Goal: Task Accomplishment & Management: Manage account settings

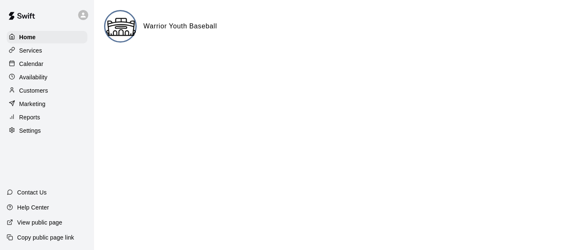
click at [31, 64] on p "Calendar" at bounding box center [31, 64] width 24 height 8
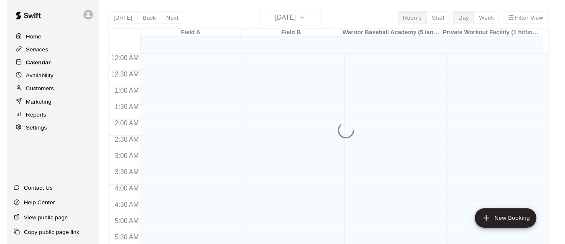
scroll to position [393, 0]
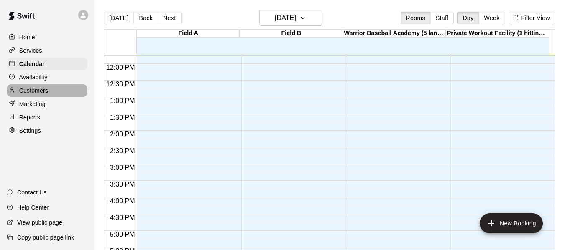
click at [32, 92] on p "Customers" at bounding box center [33, 91] width 29 height 8
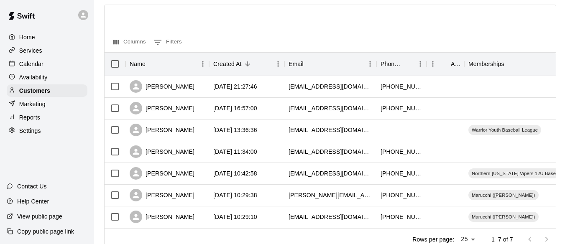
scroll to position [59, 0]
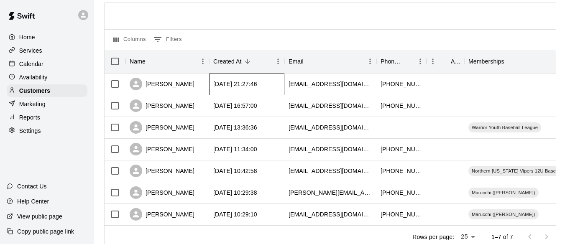
click at [280, 84] on div "[DATE] 21:27:46" at bounding box center [246, 85] width 75 height 22
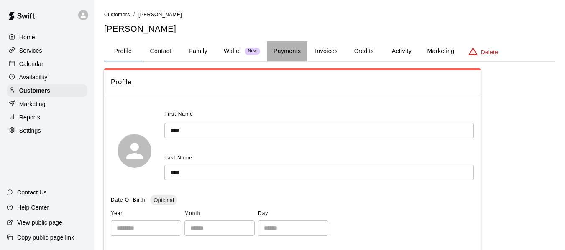
click at [284, 52] on button "Payments" at bounding box center [287, 51] width 41 height 20
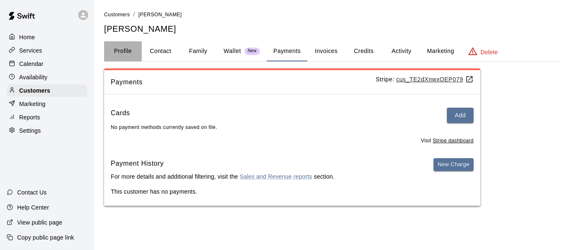
click at [127, 51] on button "Profile" at bounding box center [123, 51] width 38 height 20
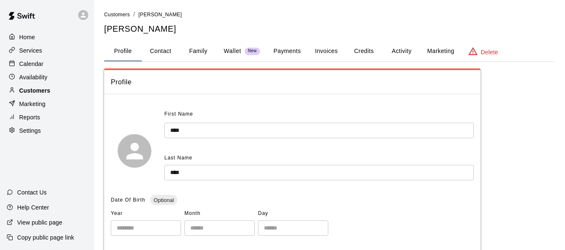
click at [24, 95] on p "Customers" at bounding box center [34, 91] width 31 height 8
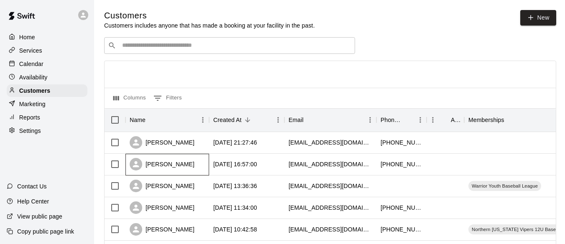
click at [179, 163] on div "[PERSON_NAME]" at bounding box center [162, 164] width 65 height 13
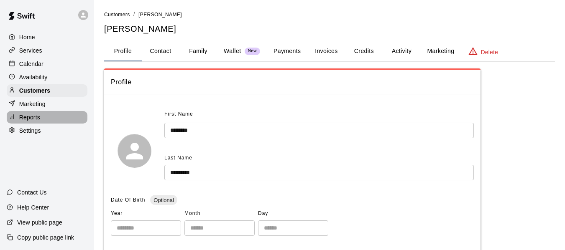
click at [25, 117] on p "Reports" at bounding box center [29, 117] width 21 height 8
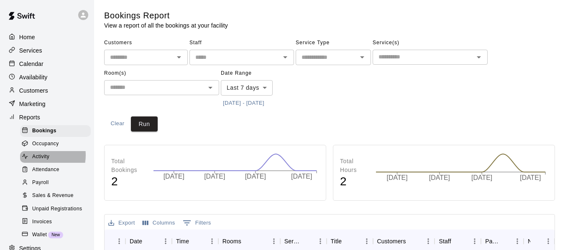
click at [39, 159] on span "Activity" at bounding box center [40, 157] width 17 height 8
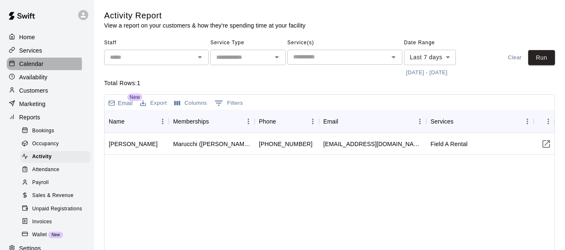
click at [31, 66] on p "Calendar" at bounding box center [31, 64] width 24 height 8
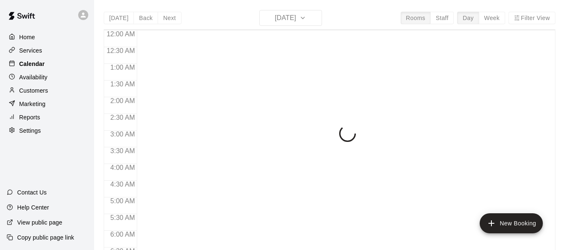
scroll to position [394, 0]
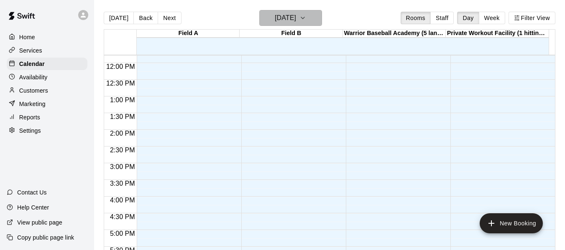
click at [306, 13] on icon "button" at bounding box center [302, 18] width 7 height 10
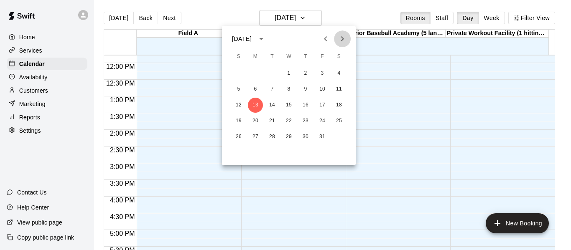
click at [346, 39] on icon "Next month" at bounding box center [342, 39] width 10 height 10
click at [338, 73] on button "3" at bounding box center [339, 73] width 15 height 15
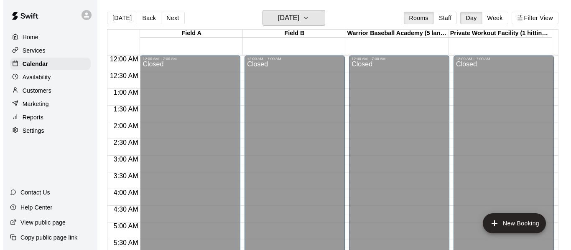
scroll to position [49, 0]
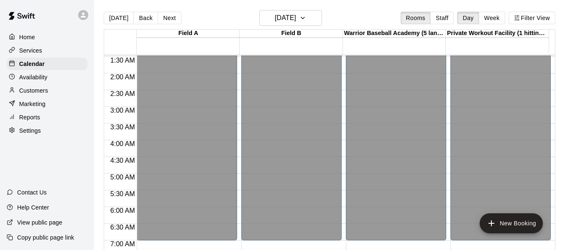
click at [396, 33] on div "Warrior Baseball Academy (5 lanes)" at bounding box center [394, 34] width 103 height 8
click at [375, 62] on div "Closed" at bounding box center [395, 128] width 95 height 232
click at [390, 36] on div "Warrior Baseball Academy (5 lanes)" at bounding box center [394, 34] width 103 height 8
click at [516, 224] on button "New Booking" at bounding box center [511, 224] width 63 height 20
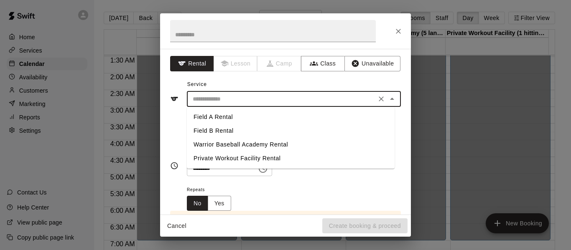
click at [226, 102] on input "text" at bounding box center [281, 99] width 184 height 10
click at [218, 145] on li "Warrior Baseball Academy Rental" at bounding box center [291, 145] width 208 height 14
type input "**********"
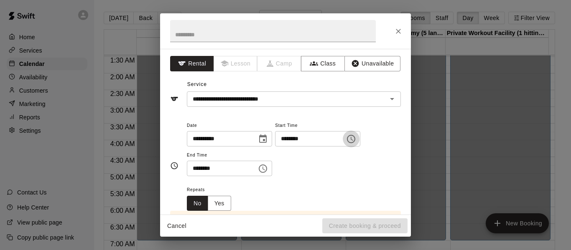
click at [356, 141] on icon "Choose time, selected time is 11:00 AM" at bounding box center [351, 139] width 10 height 10
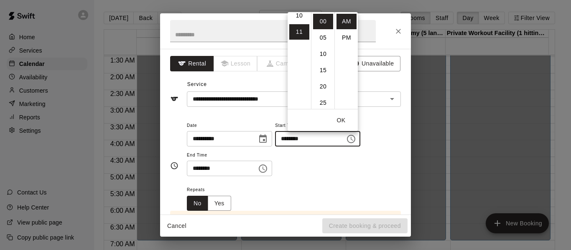
scroll to position [161, 0]
click at [301, 21] on li "10" at bounding box center [299, 22] width 20 height 15
click at [324, 101] on li "30" at bounding box center [323, 102] width 20 height 15
type input "********"
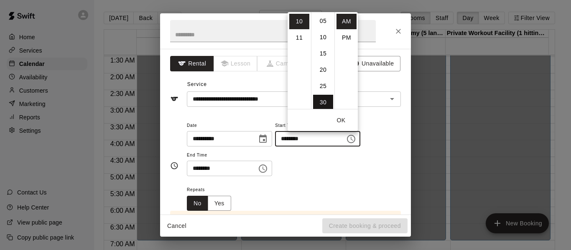
scroll to position [98, 0]
click at [391, 122] on div "**********" at bounding box center [294, 148] width 214 height 56
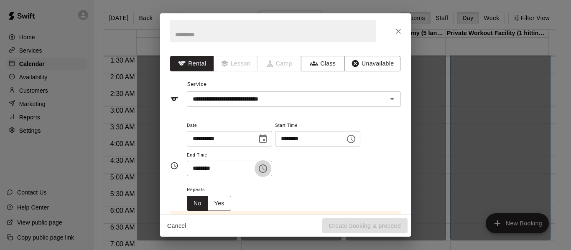
click at [268, 169] on icon "Choose time, selected time is 11:30 AM" at bounding box center [263, 169] width 10 height 10
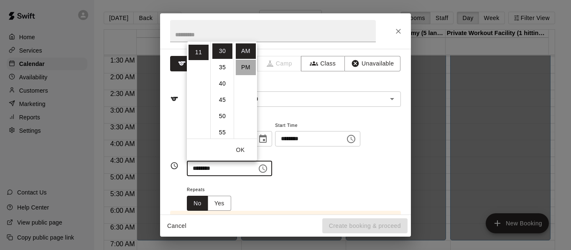
click at [242, 70] on li "PM" at bounding box center [246, 67] width 20 height 15
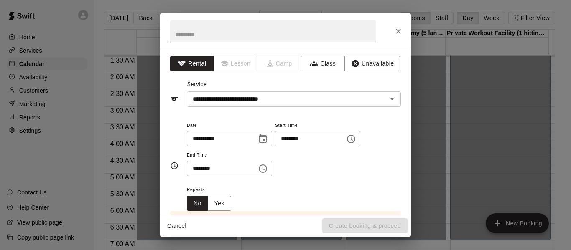
scroll to position [15, 0]
click at [267, 171] on icon "Choose time, selected time is 11:30 PM" at bounding box center [263, 169] width 8 height 8
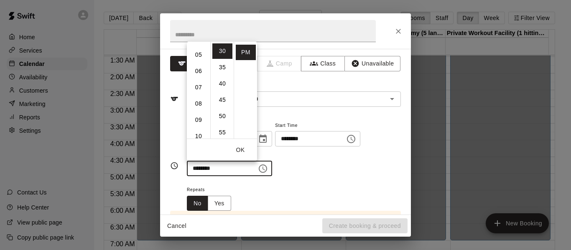
scroll to position [61, 0]
click at [199, 55] on li "03" at bounding box center [199, 55] width 20 height 15
type input "********"
click at [350, 195] on div "Repeats No Yes" at bounding box center [294, 198] width 214 height 26
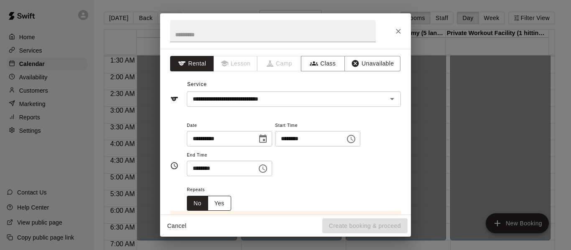
click at [218, 204] on button "Yes" at bounding box center [219, 203] width 23 height 15
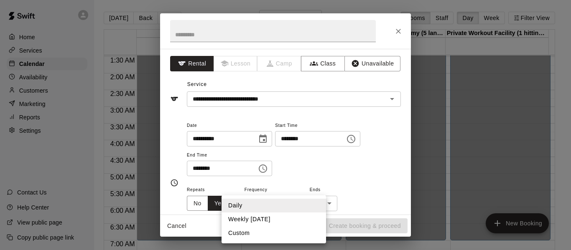
click at [273, 207] on body "Home Services Calendar Availability Customers Marketing Reports Settings Contac…" at bounding box center [285, 132] width 571 height 264
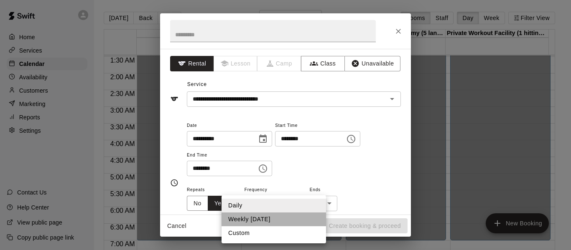
click at [260, 220] on li "Weekly [DATE]" at bounding box center [274, 220] width 105 height 14
type input "******"
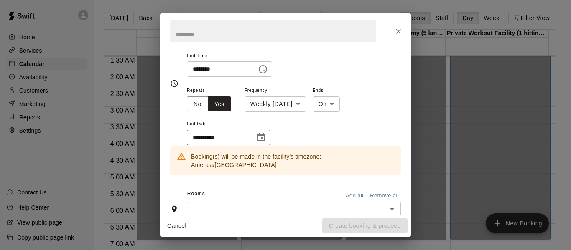
scroll to position [107, 0]
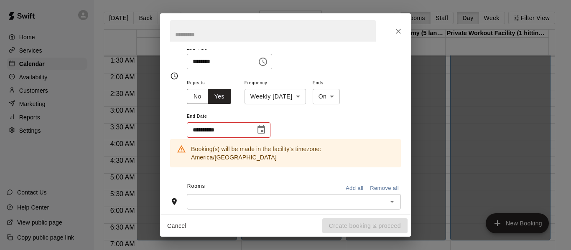
click at [262, 130] on icon "Choose date" at bounding box center [261, 130] width 10 height 10
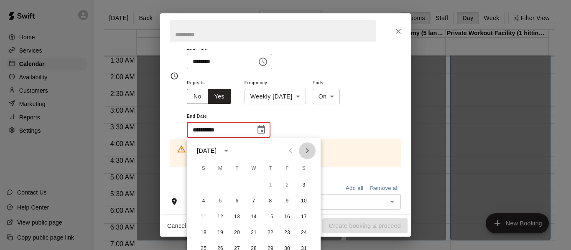
click at [307, 152] on icon "Next month" at bounding box center [307, 151] width 10 height 10
click at [304, 200] on button "14" at bounding box center [303, 201] width 15 height 15
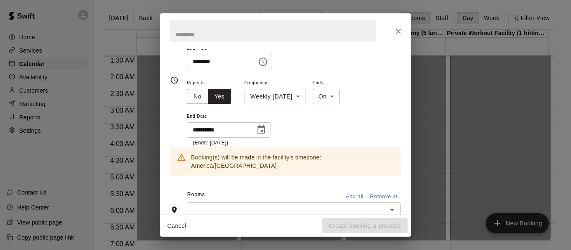
type input "**********"
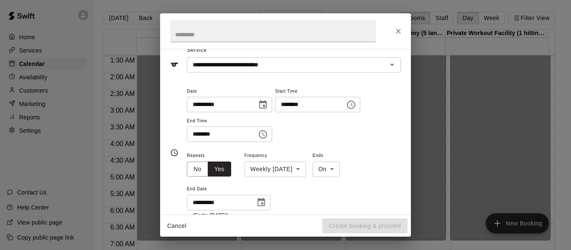
scroll to position [0, 0]
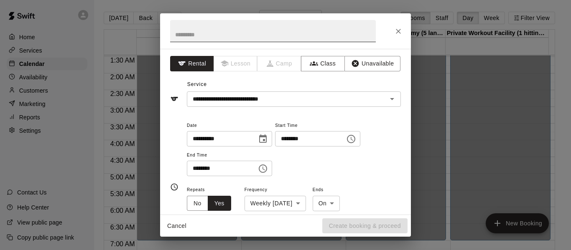
click at [270, 30] on input "text" at bounding box center [273, 31] width 206 height 22
type input "*"
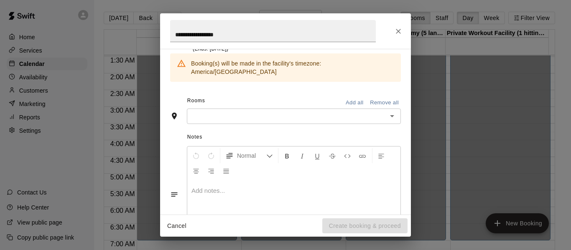
scroll to position [237, 0]
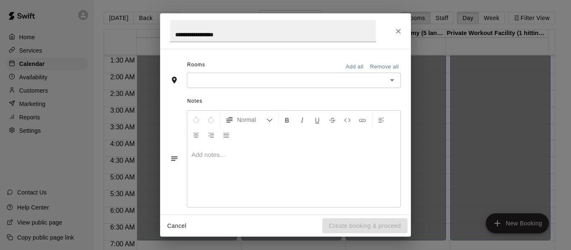
click at [359, 208] on div "Notes Normal Add notes..." at bounding box center [285, 152] width 231 height 128
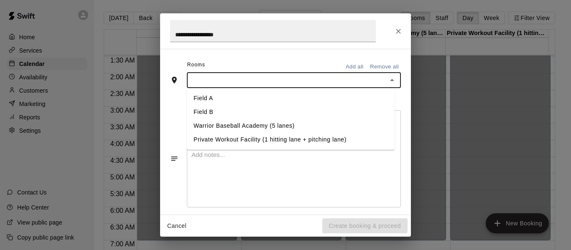
click at [301, 75] on input "text" at bounding box center [286, 80] width 195 height 10
click at [260, 119] on li "Warrior Baseball Academy (5 lanes)" at bounding box center [291, 126] width 208 height 14
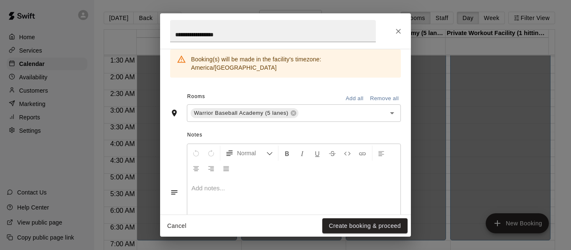
scroll to position [0, 0]
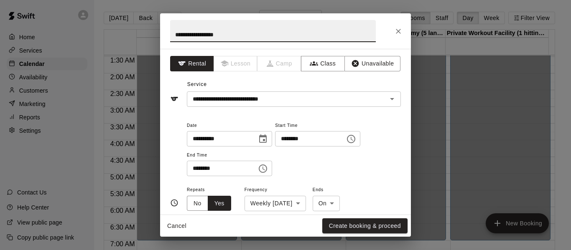
click at [272, 36] on input "**********" at bounding box center [273, 31] width 206 height 22
type input "*"
type input "**********"
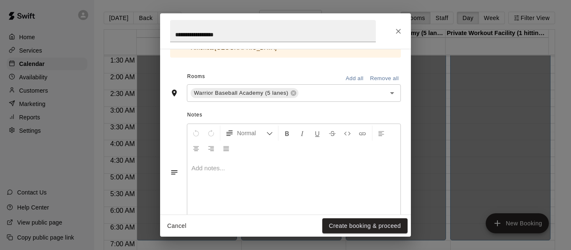
scroll to position [270, 0]
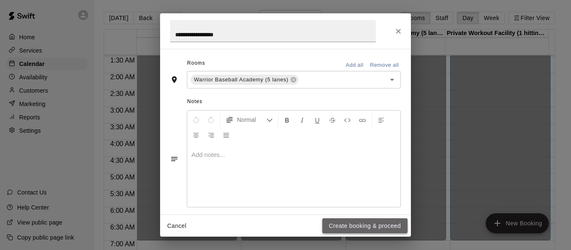
click at [362, 222] on button "Create booking & proceed" at bounding box center [364, 226] width 85 height 15
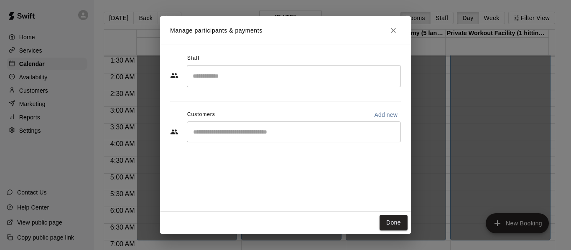
click at [224, 82] on input "Search staff" at bounding box center [294, 76] width 207 height 15
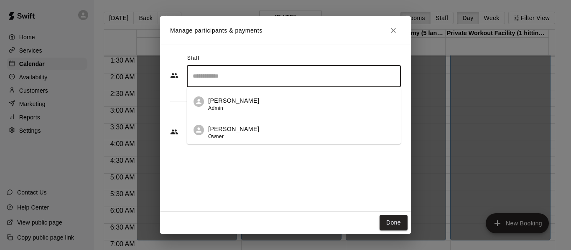
click at [215, 184] on div "Staff ​ [PERSON_NAME] Admin [PERSON_NAME] Owner Customers Add new ​" at bounding box center [285, 128] width 251 height 167
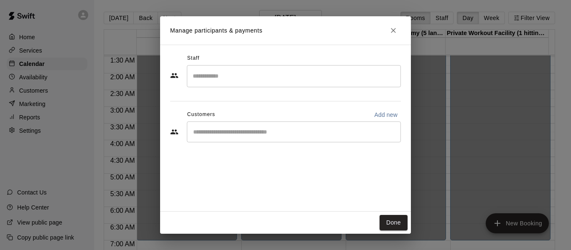
click at [223, 134] on input "Start typing to search customers..." at bounding box center [294, 132] width 207 height 8
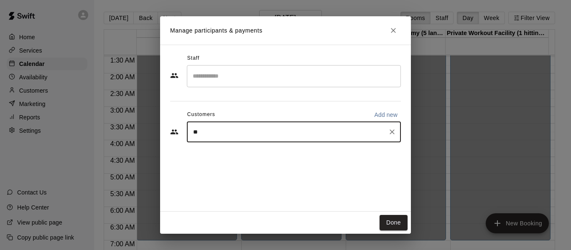
type input "***"
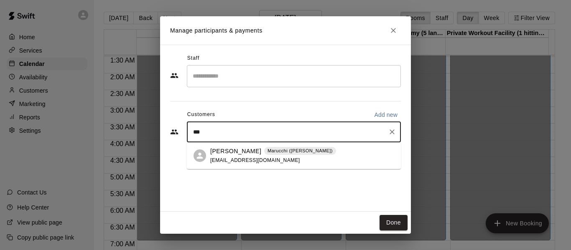
click at [230, 153] on p "[PERSON_NAME]" at bounding box center [235, 151] width 51 height 9
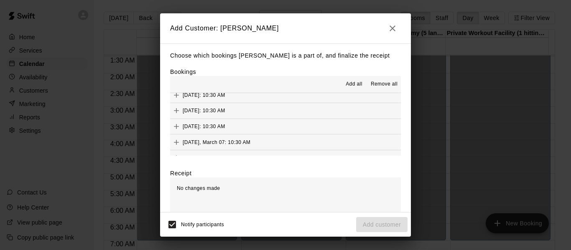
scroll to position [110, 0]
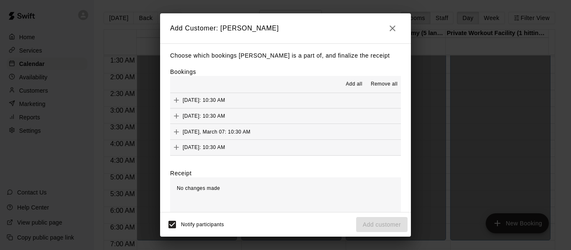
click at [313, 198] on div "No changes made" at bounding box center [285, 209] width 231 height 63
click at [351, 85] on span "Add all" at bounding box center [354, 84] width 17 height 8
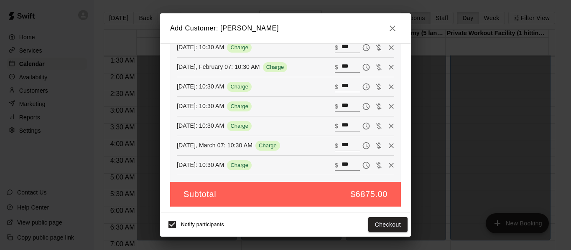
scroll to position [242, 0]
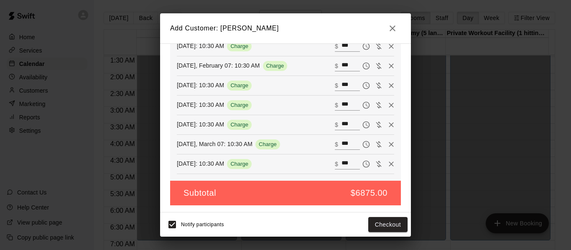
drag, startPoint x: 388, startPoint y: 224, endPoint x: 339, endPoint y: 216, distance: 50.0
click at [339, 216] on div "Notify participants Checkout" at bounding box center [285, 225] width 244 height 18
click at [378, 227] on button "Checkout" at bounding box center [387, 224] width 39 height 15
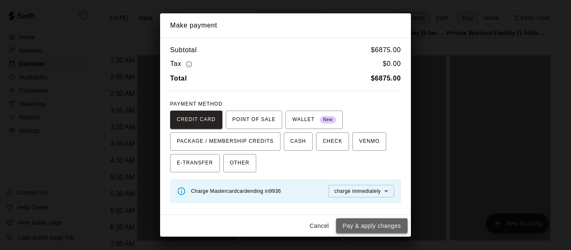
click at [380, 225] on button "Pay & apply changes" at bounding box center [371, 226] width 71 height 15
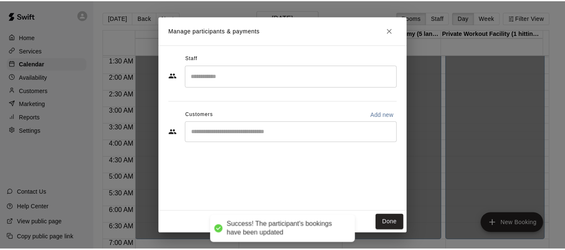
scroll to position [213, 0]
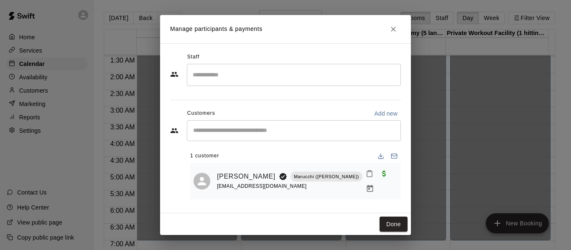
click at [375, 171] on div at bounding box center [379, 181] width 35 height 30
click at [377, 177] on span "Paid with Card" at bounding box center [384, 173] width 15 height 7
click at [389, 222] on button "Done" at bounding box center [394, 224] width 28 height 15
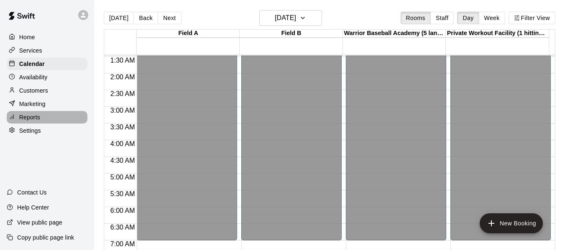
click at [28, 122] on p "Reports" at bounding box center [29, 117] width 21 height 8
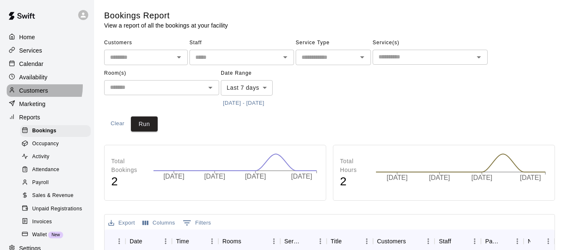
click at [32, 88] on p "Customers" at bounding box center [33, 91] width 29 height 8
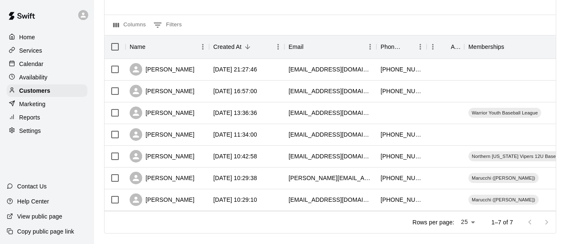
scroll to position [86, 0]
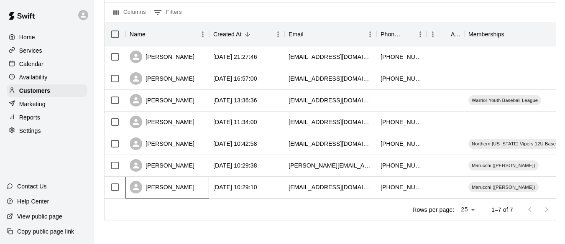
click at [172, 186] on div "[PERSON_NAME]" at bounding box center [162, 187] width 65 height 13
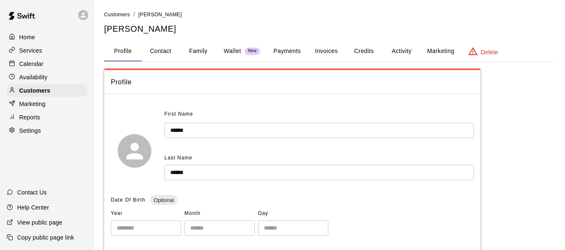
click at [27, 57] on div "Services" at bounding box center [47, 50] width 81 height 13
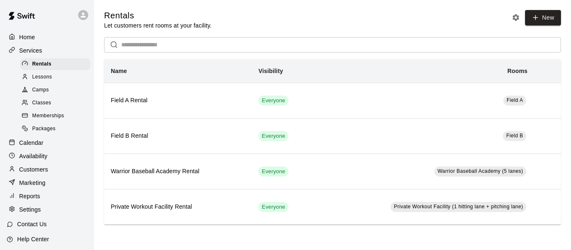
click at [26, 48] on p "Services" at bounding box center [30, 50] width 23 height 8
click at [26, 145] on p "Calendar" at bounding box center [31, 143] width 24 height 8
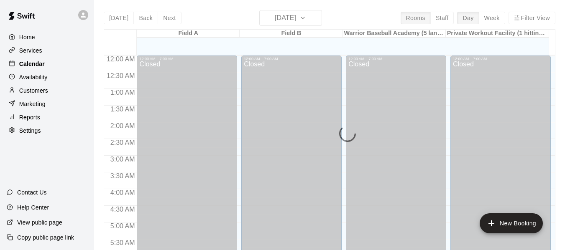
scroll to position [397, 0]
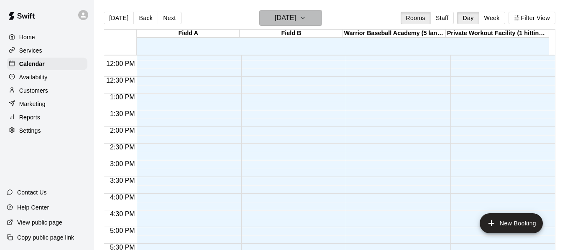
click at [306, 15] on icon "button" at bounding box center [302, 18] width 7 height 10
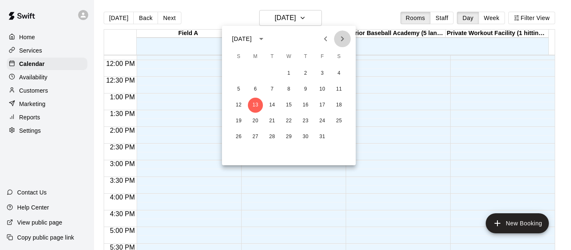
click at [339, 40] on icon "Next month" at bounding box center [342, 39] width 10 height 10
click at [342, 71] on button "3" at bounding box center [339, 73] width 15 height 15
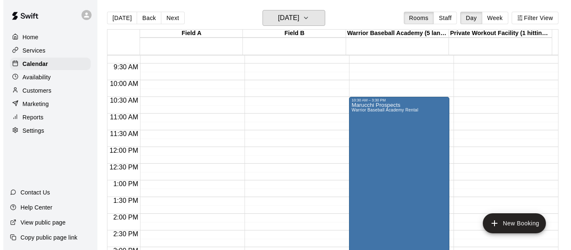
scroll to position [315, 0]
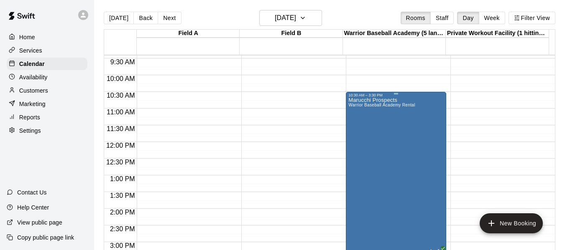
click at [404, 142] on div "Marucchi Prospects Warrior Baseball Academy Rental" at bounding box center [381, 222] width 66 height 250
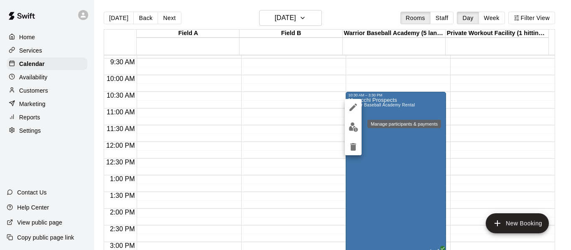
click at [355, 125] on img "edit" at bounding box center [354, 127] width 10 height 10
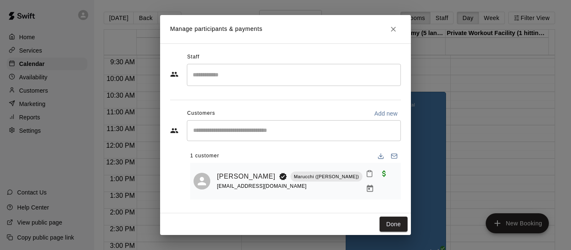
drag, startPoint x: 551, startPoint y: 162, endPoint x: 554, endPoint y: 151, distance: 11.6
click at [554, 151] on div "Manage participants & payments Staff ​ Customers Add new ​ 1 customer [PERSON_N…" at bounding box center [285, 125] width 571 height 250
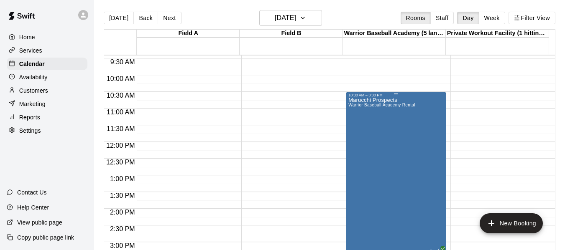
click at [386, 97] on div "10:30 AM – 3:30 PM" at bounding box center [395, 95] width 95 height 4
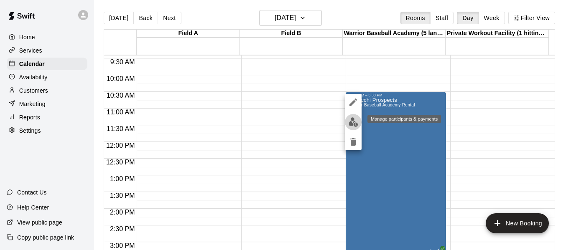
click at [355, 120] on img "edit" at bounding box center [354, 122] width 10 height 10
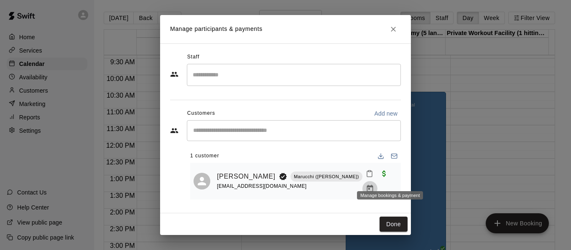
click at [373, 185] on icon "Manage bookings & payment" at bounding box center [370, 188] width 6 height 7
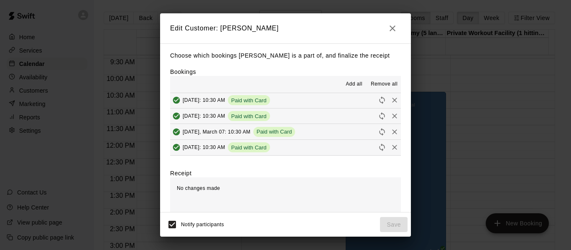
scroll to position [0, 0]
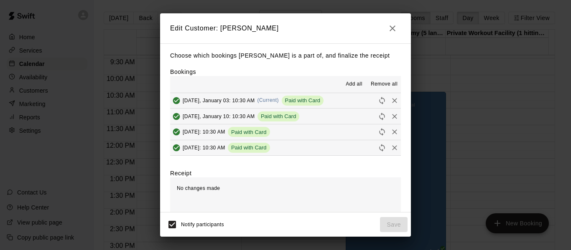
click at [278, 119] on span "Paid with Card" at bounding box center [279, 116] width 42 height 6
click at [378, 102] on icon "Reschedule" at bounding box center [382, 101] width 8 height 8
click at [321, 66] on div "Choose which bookings [PERSON_NAME] is a part of, and finalize the receipt Book…" at bounding box center [285, 127] width 251 height 169
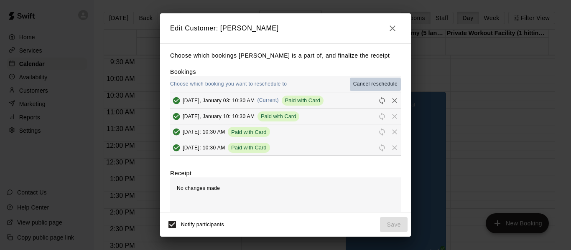
click at [368, 84] on span "Cancel reschedule" at bounding box center [375, 84] width 44 height 8
click at [371, 84] on span "Remove all" at bounding box center [384, 84] width 27 height 8
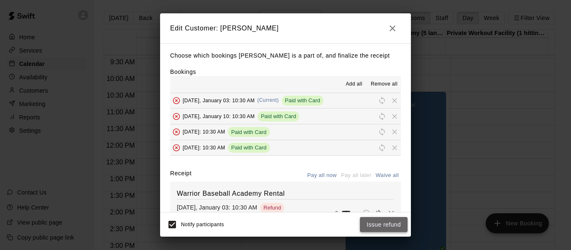
click at [371, 224] on button "Issue refund" at bounding box center [384, 224] width 48 height 15
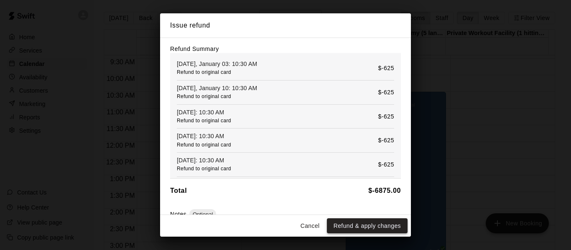
click at [366, 224] on button "Refund & apply changes" at bounding box center [367, 226] width 81 height 15
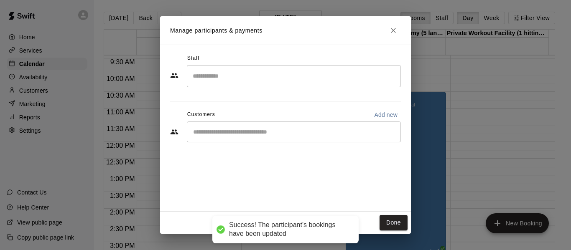
scroll to position [164, 0]
drag, startPoint x: 390, startPoint y: 76, endPoint x: 388, endPoint y: 169, distance: 93.3
click at [398, 223] on button "Done" at bounding box center [394, 222] width 28 height 15
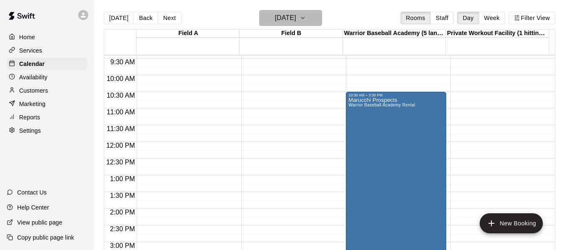
click at [296, 18] on h6 "[DATE]" at bounding box center [285, 18] width 21 height 12
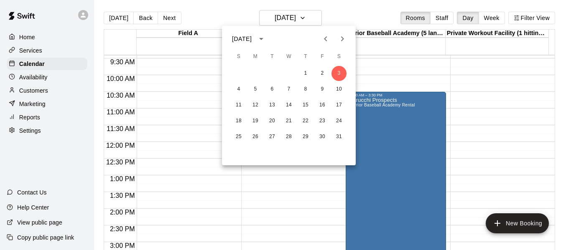
click at [263, 105] on div "11 12 13 14 15 16 17" at bounding box center [289, 105] width 134 height 15
click at [255, 104] on button "12" at bounding box center [255, 105] width 15 height 15
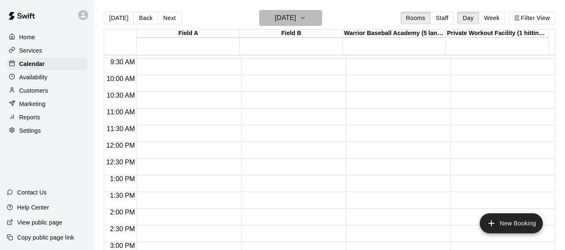
click at [296, 17] on h6 "[DATE]" at bounding box center [285, 18] width 21 height 12
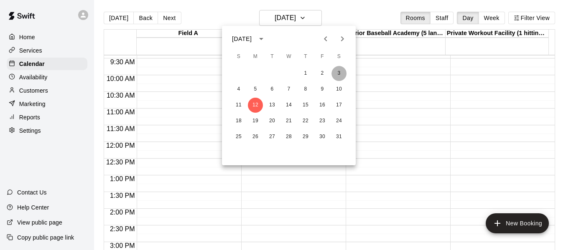
click at [338, 74] on button "3" at bounding box center [339, 73] width 15 height 15
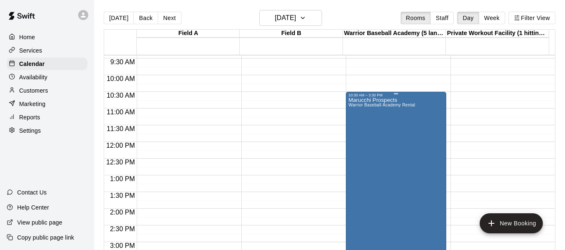
click at [381, 104] on div "Marucchi Prospects Warrior Baseball Academy Rental" at bounding box center [381, 222] width 66 height 250
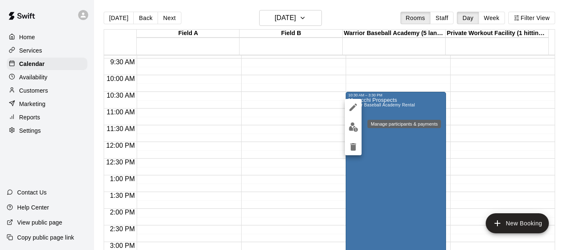
click at [352, 130] on img "edit" at bounding box center [354, 127] width 10 height 10
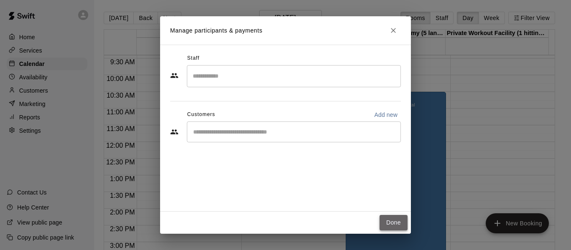
click at [396, 221] on button "Done" at bounding box center [394, 222] width 28 height 15
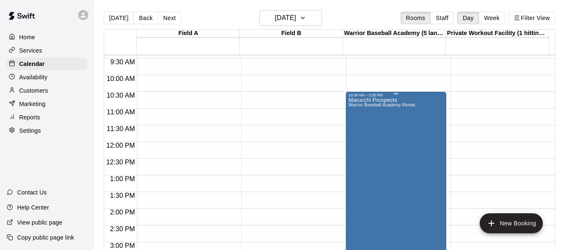
click at [386, 100] on p "Marucchi Prospects" at bounding box center [381, 100] width 66 height 0
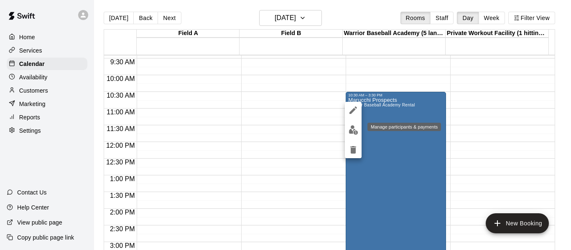
click at [350, 133] on img "edit" at bounding box center [354, 130] width 10 height 10
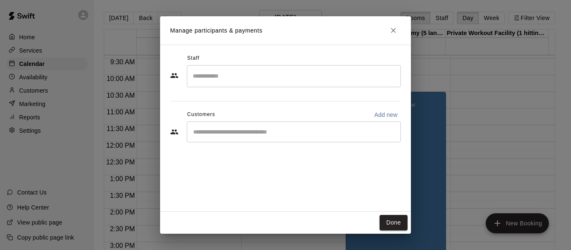
click at [269, 135] on input "Start typing to search customers..." at bounding box center [294, 132] width 207 height 8
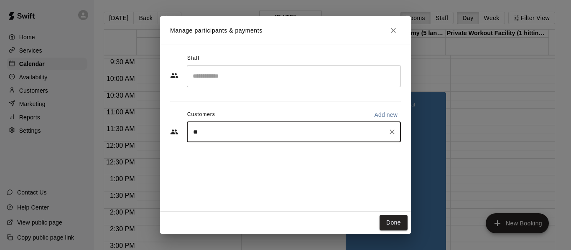
type input "***"
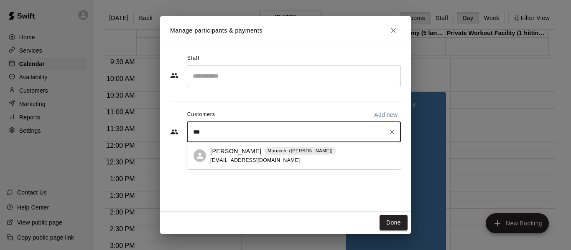
click at [247, 158] on span "[EMAIL_ADDRESS][DOMAIN_NAME]" at bounding box center [255, 161] width 90 height 6
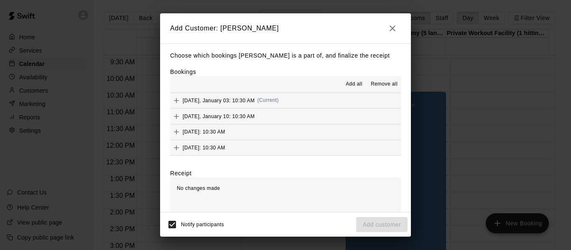
click at [346, 81] on span "Add all" at bounding box center [354, 84] width 17 height 8
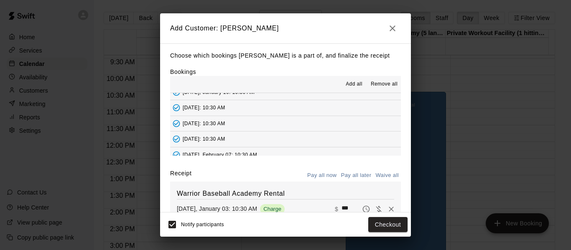
scroll to position [29, 0]
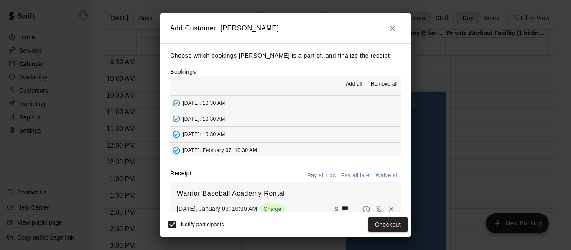
click at [346, 176] on button "Pay all later" at bounding box center [356, 175] width 35 height 13
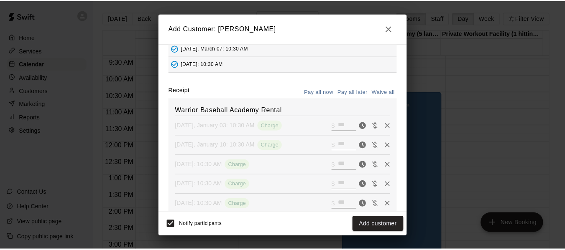
scroll to position [100, 0]
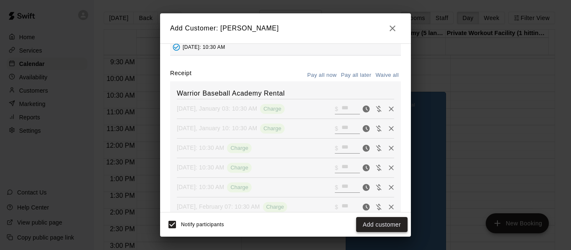
click at [382, 224] on button "Add customer" at bounding box center [381, 224] width 51 height 15
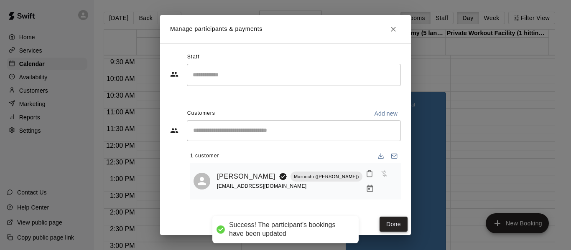
click at [394, 219] on button "Done" at bounding box center [394, 224] width 28 height 15
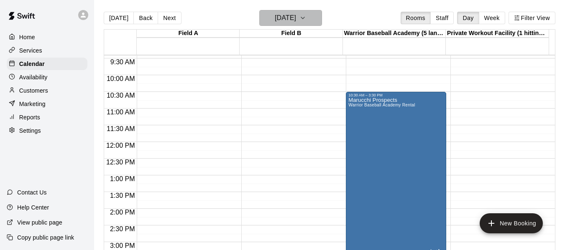
click at [306, 18] on icon "button" at bounding box center [302, 18] width 7 height 10
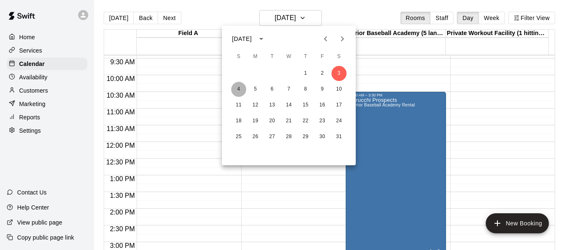
click at [239, 88] on button "4" at bounding box center [238, 89] width 15 height 15
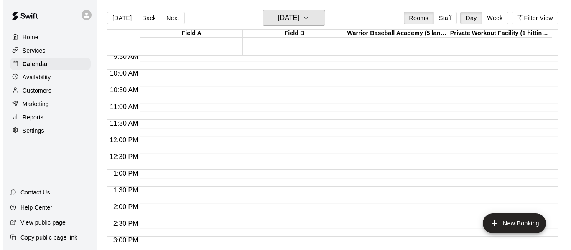
scroll to position [322, 0]
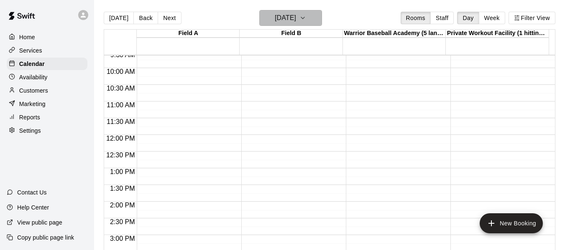
click at [306, 13] on icon "button" at bounding box center [302, 18] width 7 height 10
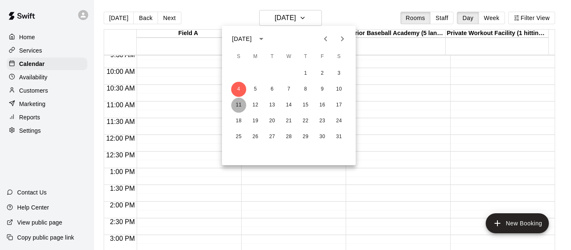
click at [237, 107] on button "11" at bounding box center [238, 105] width 15 height 15
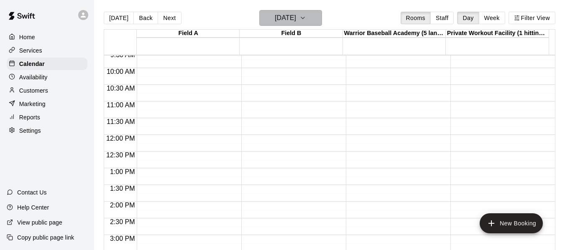
click at [306, 17] on icon "button" at bounding box center [302, 18] width 7 height 10
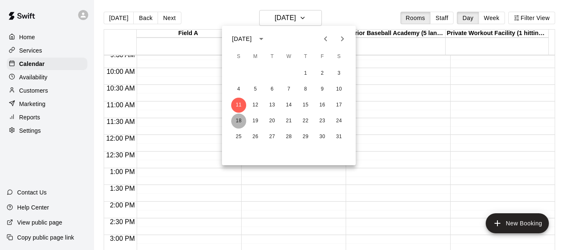
click at [238, 125] on button "18" at bounding box center [238, 121] width 15 height 15
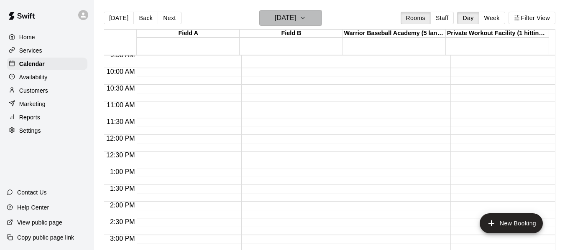
click at [306, 19] on icon "button" at bounding box center [302, 18] width 7 height 10
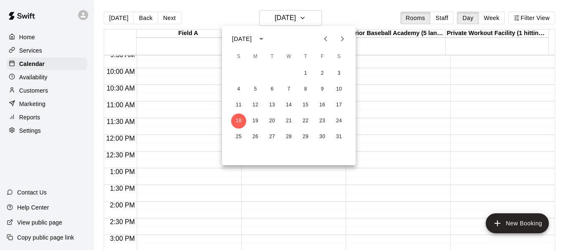
click at [314, 18] on div at bounding box center [285, 125] width 571 height 250
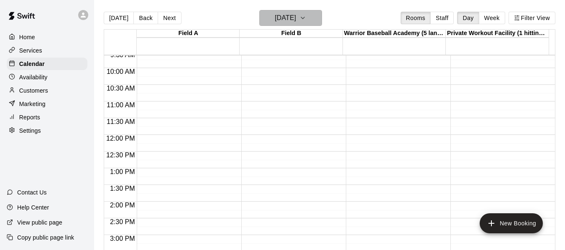
click at [306, 22] on icon "button" at bounding box center [302, 18] width 7 height 10
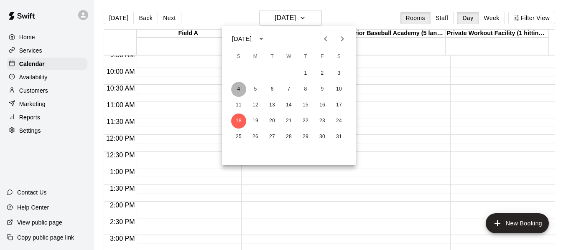
click at [237, 89] on button "4" at bounding box center [238, 89] width 15 height 15
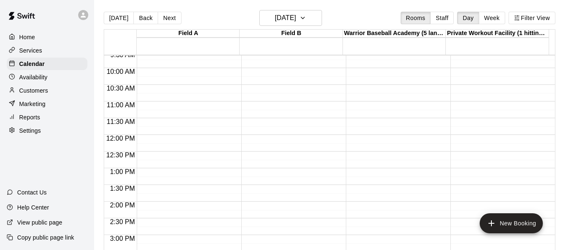
click at [408, 37] on div "Warrior Baseball Academy (5 lanes)" at bounding box center [394, 34] width 103 height 8
click at [503, 227] on button "New Booking" at bounding box center [511, 224] width 63 height 20
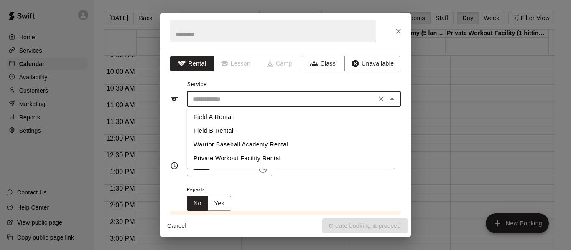
click at [235, 101] on input "text" at bounding box center [281, 99] width 184 height 10
click at [221, 144] on li "Warrior Baseball Academy Rental" at bounding box center [291, 145] width 208 height 14
type input "**********"
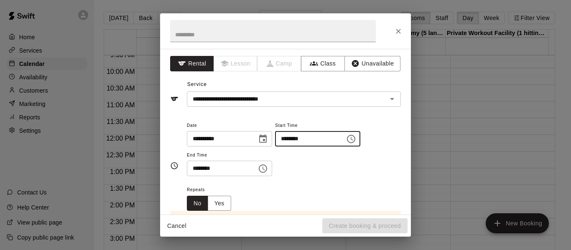
click at [323, 140] on input "********" at bounding box center [307, 138] width 64 height 15
click at [339, 142] on input "********" at bounding box center [307, 138] width 64 height 15
click at [304, 139] on input "********" at bounding box center [307, 138] width 64 height 15
click at [300, 139] on input "********" at bounding box center [307, 138] width 64 height 15
type input "********"
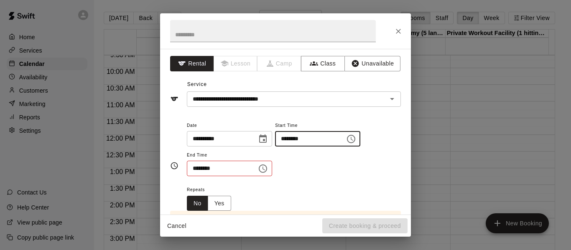
click at [246, 171] on input "********" at bounding box center [219, 168] width 64 height 15
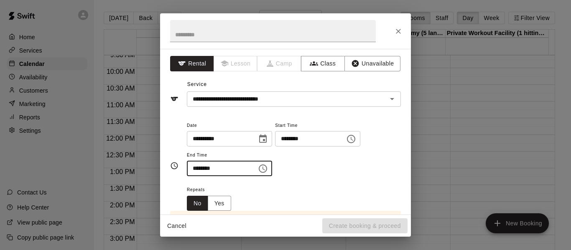
type input "********"
click at [285, 197] on div "Repeats No Yes" at bounding box center [294, 198] width 214 height 26
click at [227, 207] on button "Yes" at bounding box center [219, 203] width 23 height 15
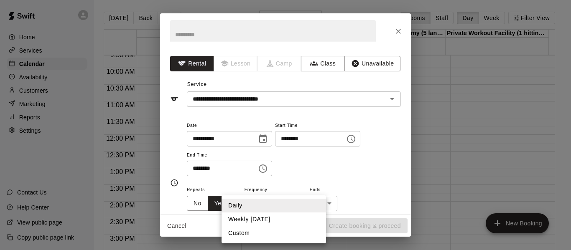
click at [293, 205] on body "Home Services Calendar Availability Customers Marketing Reports Settings Contac…" at bounding box center [285, 132] width 571 height 264
click at [265, 219] on li "Weekly [DATE]" at bounding box center [274, 220] width 105 height 14
type input "******"
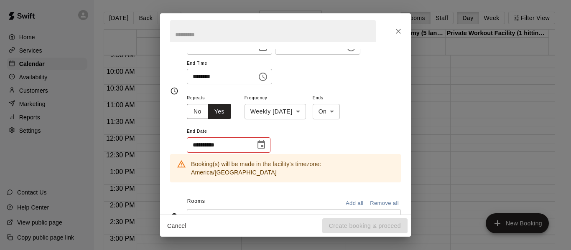
scroll to position [93, 0]
click at [242, 143] on input "**********" at bounding box center [218, 144] width 63 height 15
click at [260, 148] on icon "Choose date" at bounding box center [261, 144] width 10 height 10
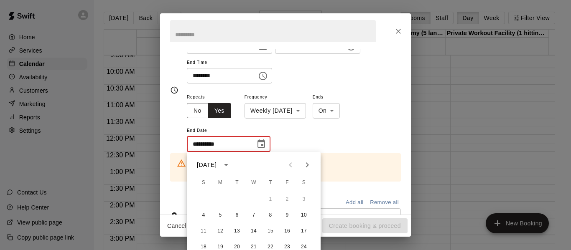
click at [309, 165] on icon "Next month" at bounding box center [307, 165] width 10 height 10
click at [201, 197] on button "1" at bounding box center [203, 199] width 15 height 15
type input "**********"
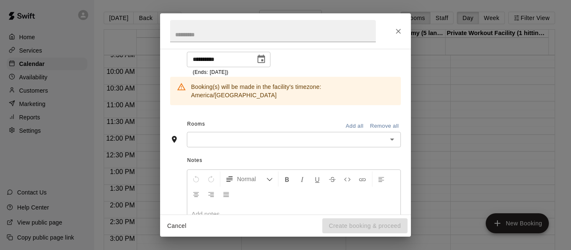
scroll to position [186, 0]
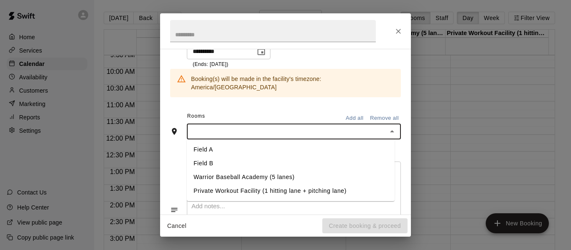
click at [317, 127] on input "text" at bounding box center [286, 132] width 195 height 10
click at [255, 172] on li "Warrior Baseball Academy (5 lanes)" at bounding box center [291, 178] width 208 height 14
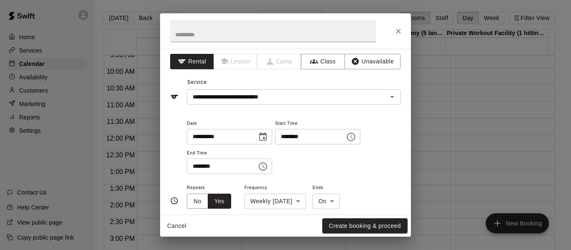
scroll to position [0, 0]
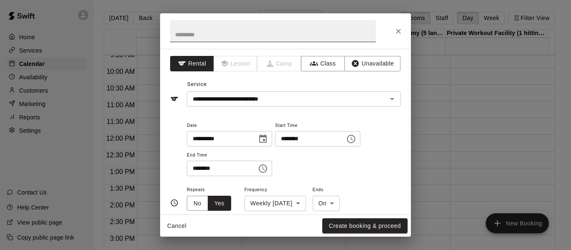
click at [247, 37] on input "text" at bounding box center [273, 31] width 206 height 22
drag, startPoint x: 247, startPoint y: 37, endPoint x: 247, endPoint y: 28, distance: 9.2
click at [247, 28] on input "text" at bounding box center [273, 31] width 206 height 22
type input "*"
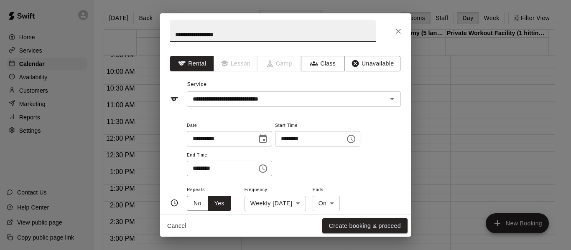
type input "**********"
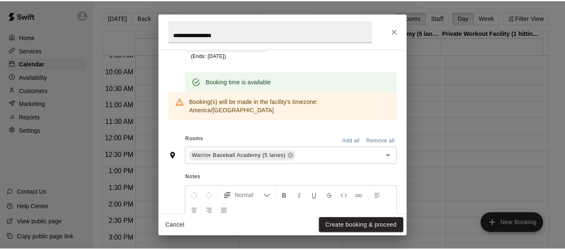
scroll to position [265, 0]
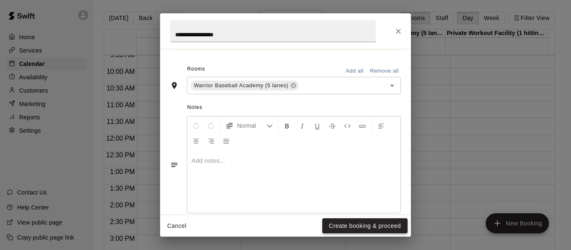
click at [357, 226] on button "Create booking & proceed" at bounding box center [364, 226] width 85 height 15
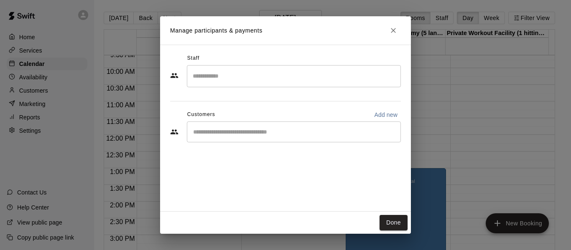
click at [283, 125] on div "​" at bounding box center [294, 132] width 214 height 21
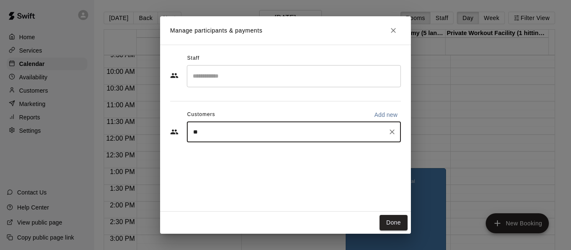
type input "***"
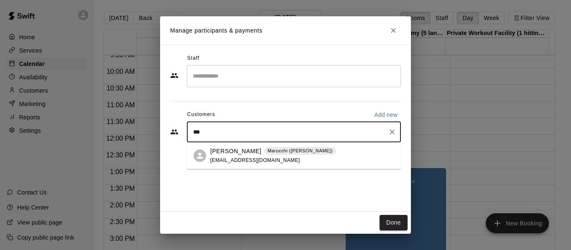
click at [225, 156] on div "[PERSON_NAME] Marucchi ([PERSON_NAME]) [EMAIL_ADDRESS][DOMAIN_NAME]" at bounding box center [273, 156] width 126 height 18
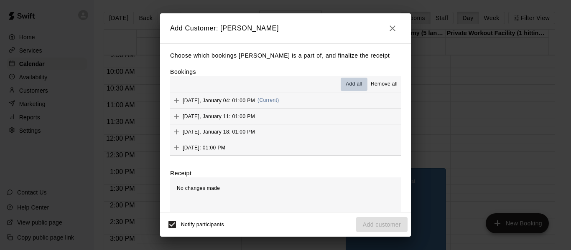
click at [346, 81] on span "Add all" at bounding box center [354, 84] width 17 height 8
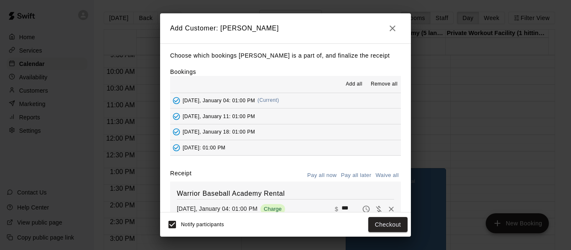
click at [344, 175] on button "Pay all later" at bounding box center [356, 175] width 35 height 13
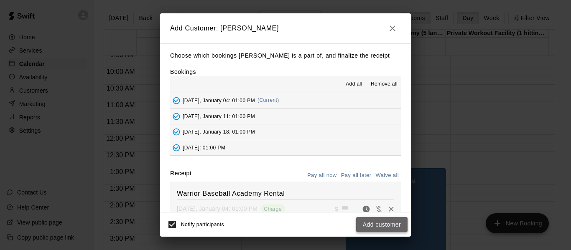
click at [378, 224] on button "Add customer" at bounding box center [381, 224] width 51 height 15
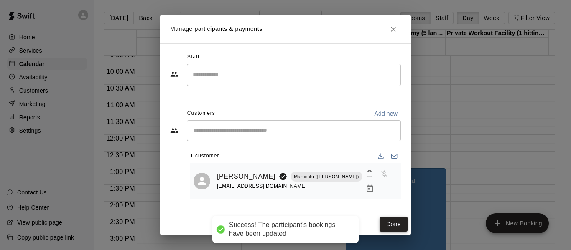
click at [395, 223] on button "Done" at bounding box center [394, 224] width 28 height 15
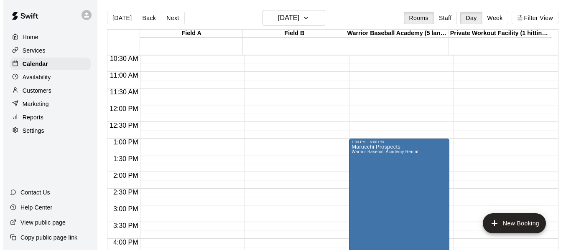
scroll to position [352, 0]
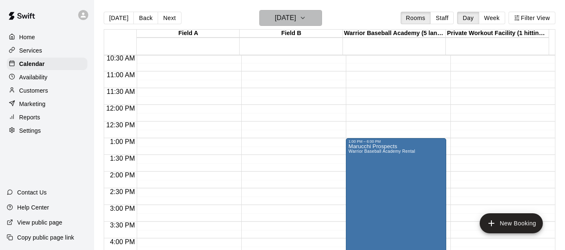
click at [306, 21] on icon "button" at bounding box center [302, 18] width 7 height 10
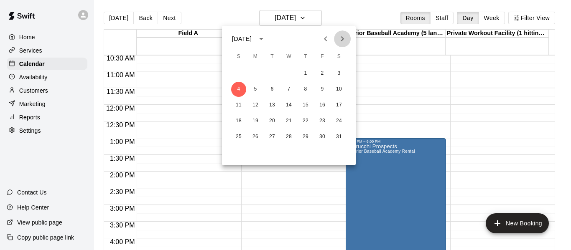
click at [342, 38] on icon "Next month" at bounding box center [342, 39] width 10 height 10
click at [239, 91] on button "8" at bounding box center [238, 89] width 15 height 15
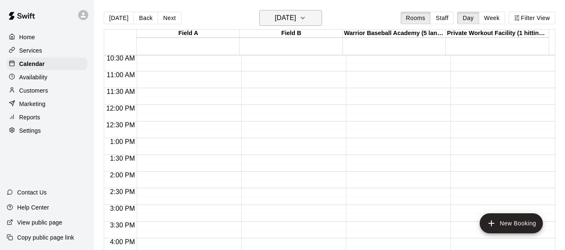
click at [304, 18] on icon "button" at bounding box center [302, 18] width 3 height 2
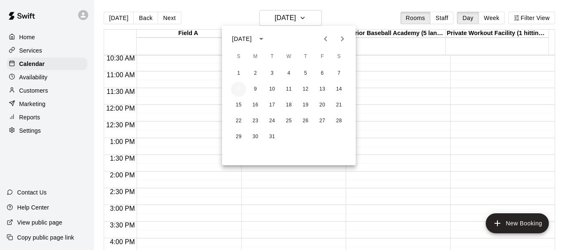
click at [242, 91] on button "8" at bounding box center [238, 89] width 15 height 15
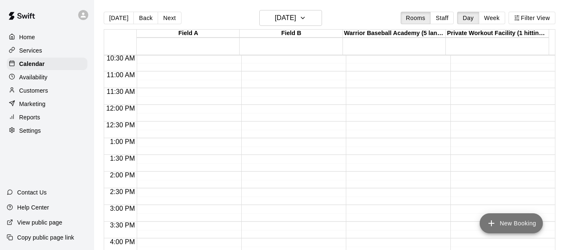
click at [521, 228] on button "New Booking" at bounding box center [511, 224] width 63 height 20
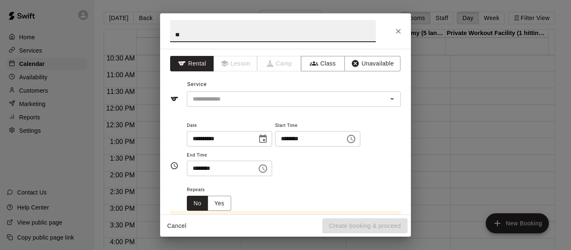
type input "*"
type input "**********"
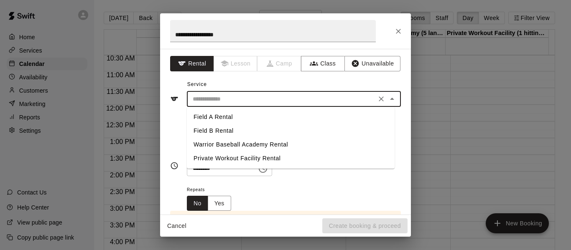
click at [234, 99] on input "text" at bounding box center [281, 99] width 184 height 10
click at [235, 143] on li "Warrior Baseball Academy Rental" at bounding box center [291, 145] width 208 height 14
type input "**********"
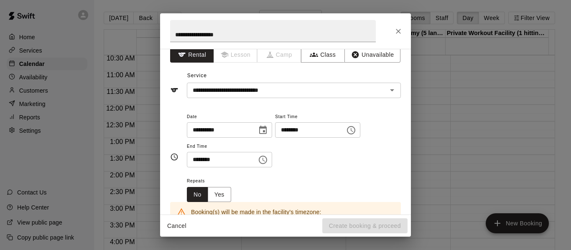
scroll to position [11, 0]
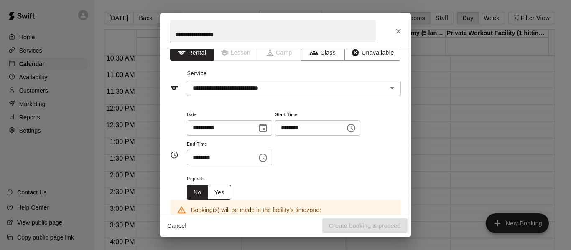
click at [220, 193] on button "Yes" at bounding box center [219, 192] width 23 height 15
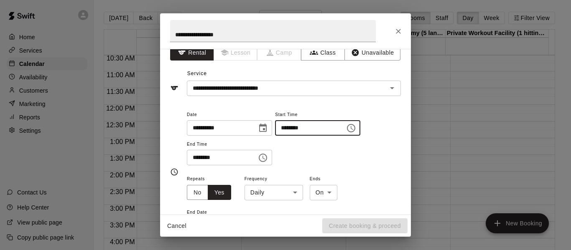
click at [316, 133] on input "********" at bounding box center [307, 127] width 64 height 15
click at [300, 127] on input "********" at bounding box center [307, 127] width 64 height 15
type input "********"
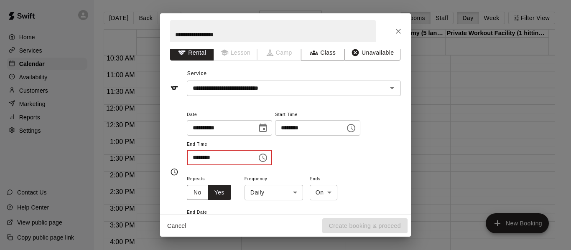
click at [199, 158] on input "********" at bounding box center [219, 157] width 64 height 15
type input "********"
click at [298, 194] on body "Home Services Calendar Availability Customers Marketing Reports Settings Contac…" at bounding box center [285, 132] width 571 height 264
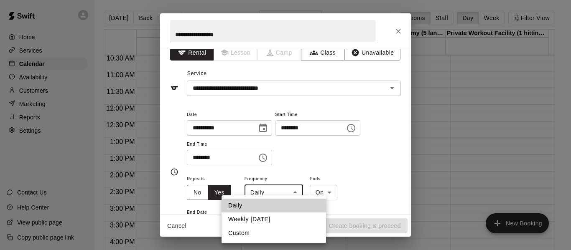
click at [272, 219] on li "Weekly [DATE]" at bounding box center [274, 220] width 105 height 14
type input "******"
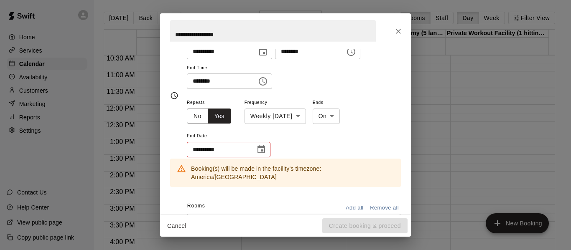
scroll to position [90, 0]
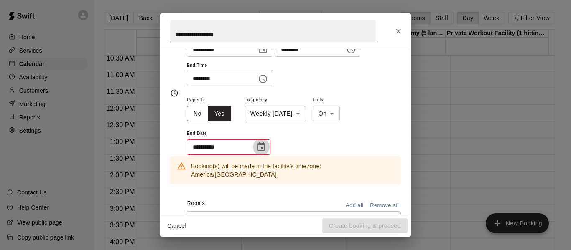
click at [260, 147] on icon "Choose date" at bounding box center [261, 147] width 10 height 10
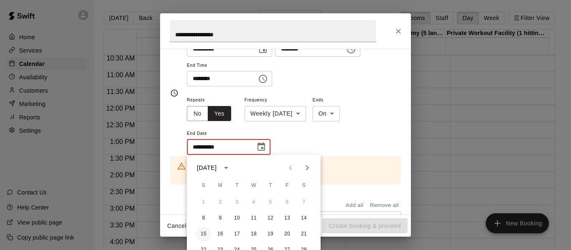
click at [200, 230] on button "15" at bounding box center [203, 234] width 15 height 15
type input "**********"
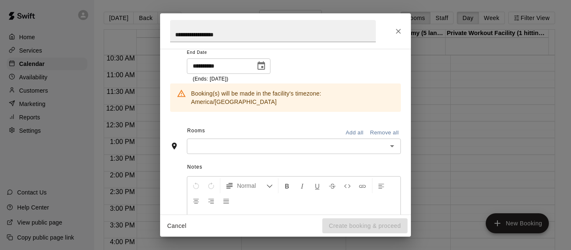
scroll to position [190, 0]
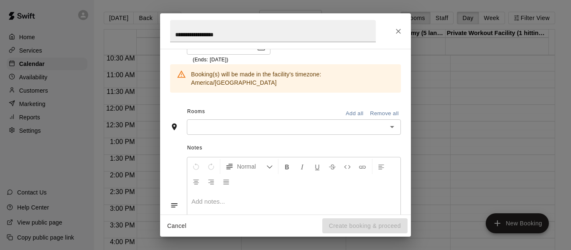
click at [299, 122] on input "text" at bounding box center [286, 127] width 195 height 10
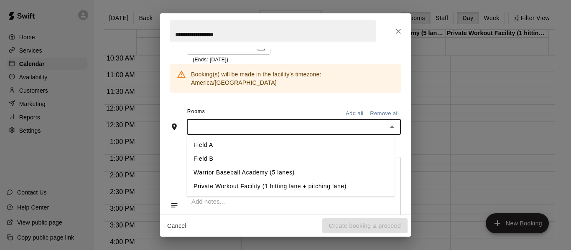
click at [257, 166] on li "Warrior Baseball Academy (5 lanes)" at bounding box center [291, 173] width 208 height 14
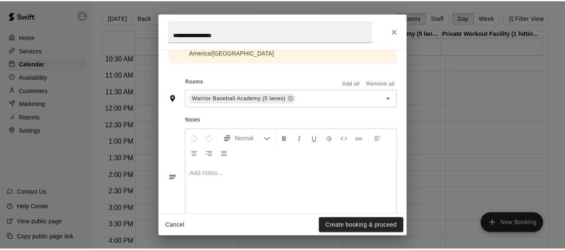
scroll to position [270, 0]
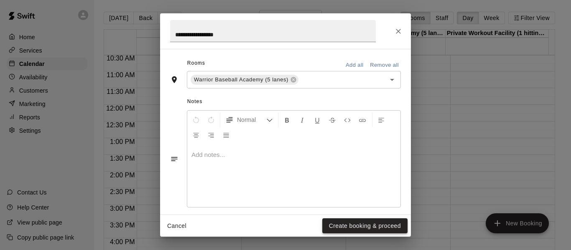
click at [368, 225] on button "Create booking & proceed" at bounding box center [364, 226] width 85 height 15
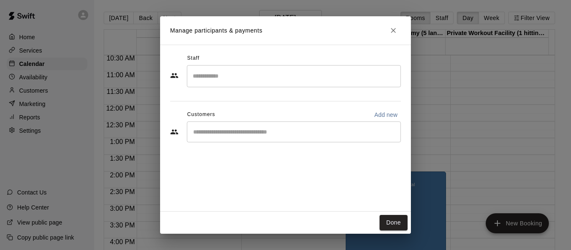
click at [251, 122] on div "​" at bounding box center [294, 132] width 214 height 21
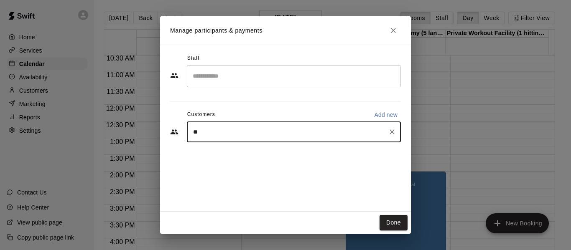
type input "***"
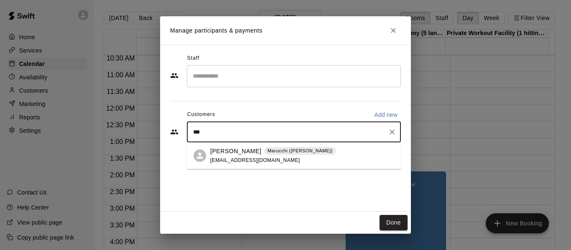
click at [234, 153] on p "[PERSON_NAME]" at bounding box center [235, 151] width 51 height 9
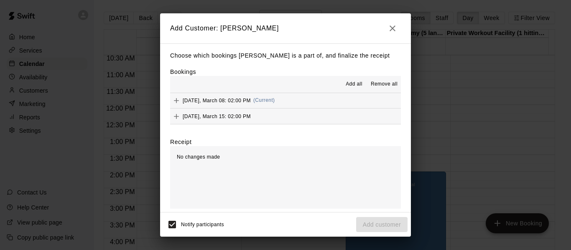
click at [346, 87] on span "Add all" at bounding box center [354, 84] width 17 height 8
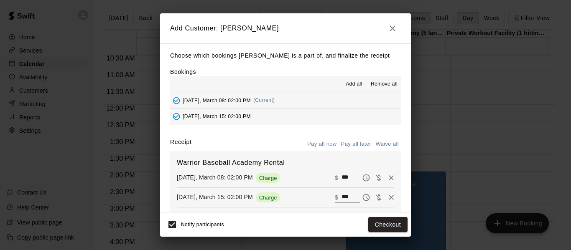
click at [348, 145] on button "Pay all later" at bounding box center [356, 144] width 35 height 13
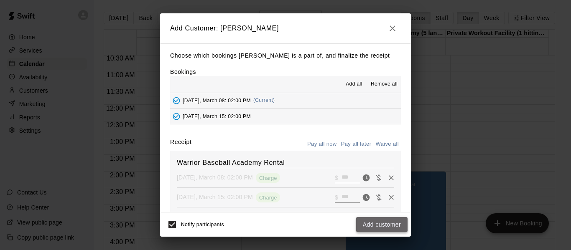
click at [379, 222] on button "Add customer" at bounding box center [381, 224] width 51 height 15
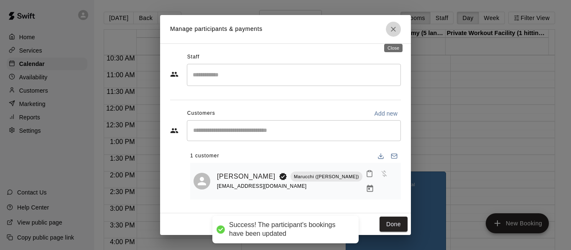
click at [393, 29] on icon "Close" at bounding box center [393, 29] width 8 height 8
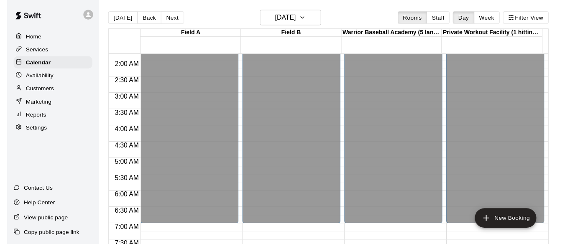
scroll to position [0, 0]
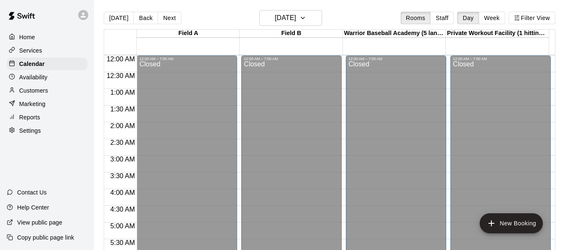
click at [41, 87] on div "Customers" at bounding box center [47, 90] width 81 height 13
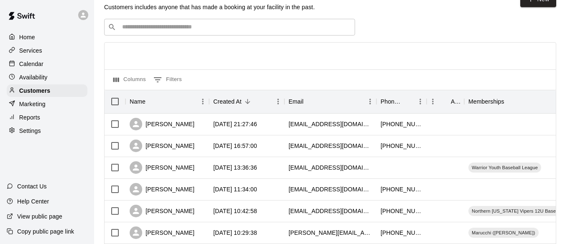
scroll to position [9, 0]
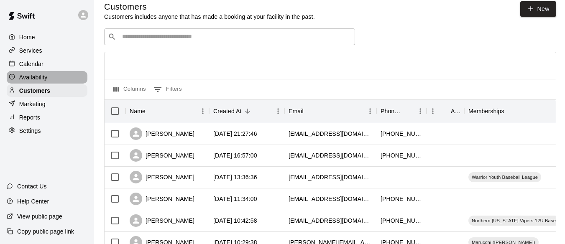
click at [34, 79] on p "Availability" at bounding box center [33, 77] width 28 height 8
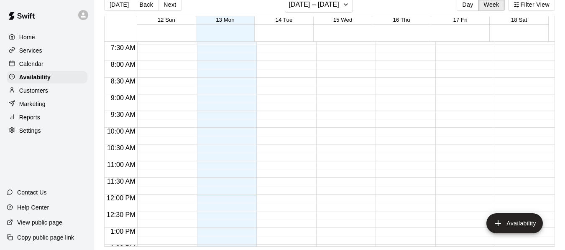
scroll to position [250, 0]
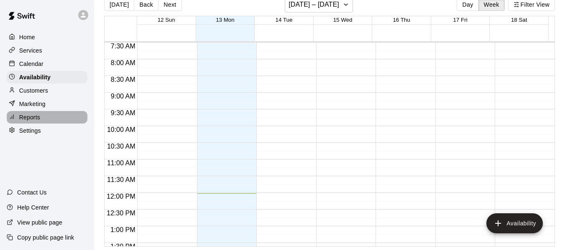
click at [36, 121] on p "Reports" at bounding box center [29, 117] width 21 height 8
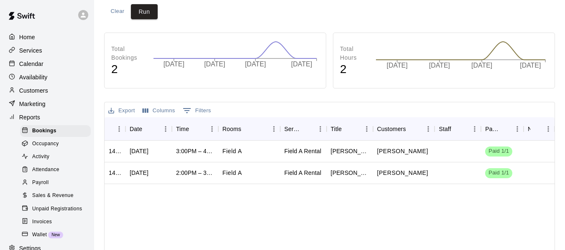
scroll to position [113, 0]
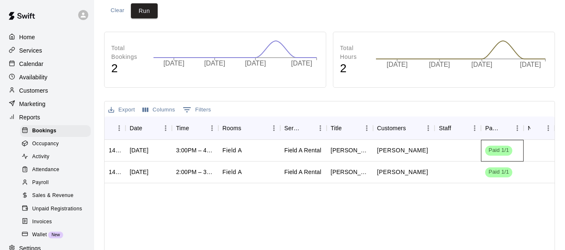
click at [496, 151] on span "Paid 1/1" at bounding box center [498, 151] width 27 height 8
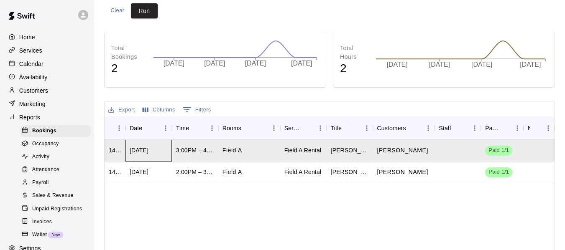
click at [146, 151] on div "[DATE]" at bounding box center [139, 150] width 19 height 8
click at [116, 150] on div "1492441" at bounding box center [115, 150] width 13 height 8
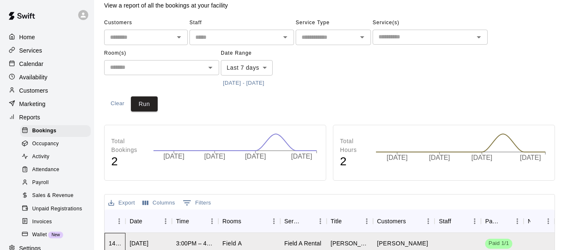
scroll to position [5, 0]
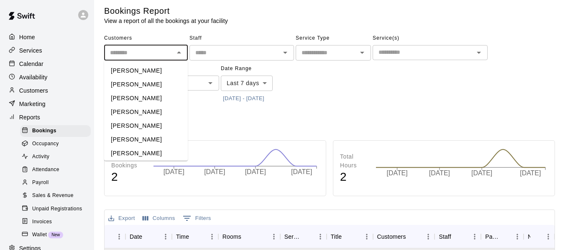
click at [151, 49] on input "text" at bounding box center [139, 53] width 65 height 10
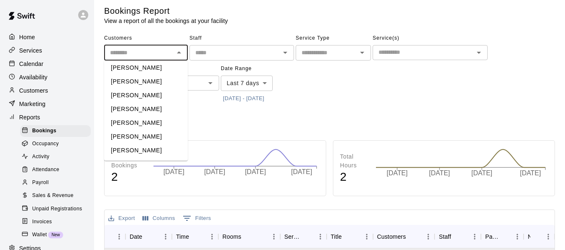
click at [142, 66] on li "[PERSON_NAME]" at bounding box center [146, 68] width 84 height 14
type input "**********"
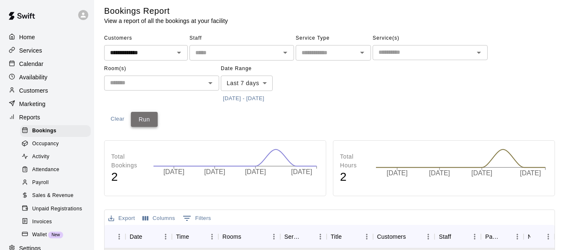
click at [145, 119] on button "Run" at bounding box center [144, 119] width 27 height 15
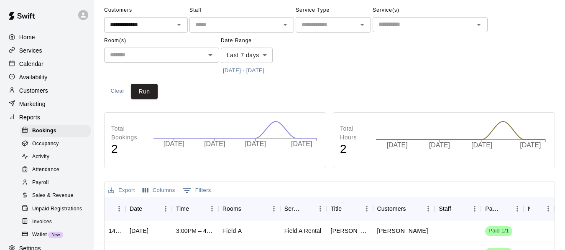
scroll to position [0, 0]
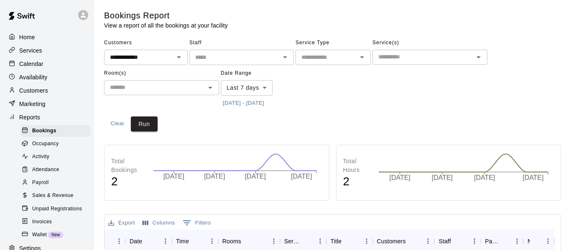
click at [267, 85] on body "**********" at bounding box center [285, 255] width 571 height 510
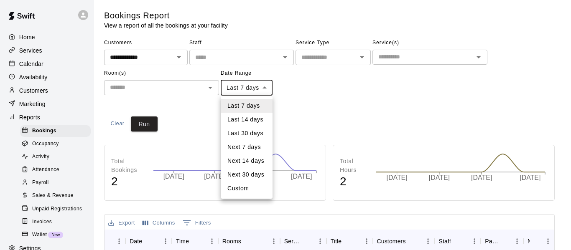
click at [239, 172] on li "Next 30 days" at bounding box center [247, 175] width 52 height 14
type input "*********"
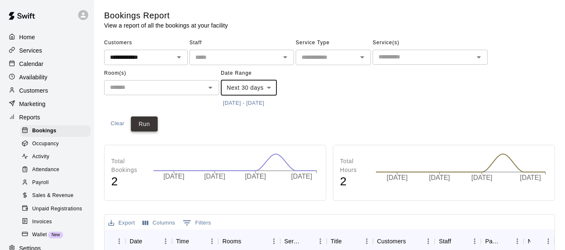
click at [140, 122] on button "Run" at bounding box center [144, 124] width 27 height 15
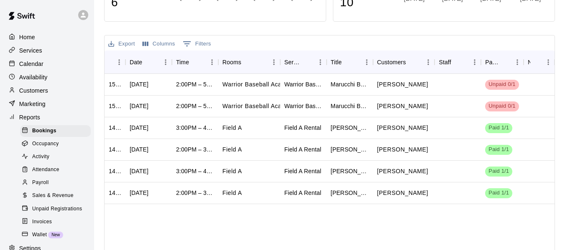
scroll to position [184, 0]
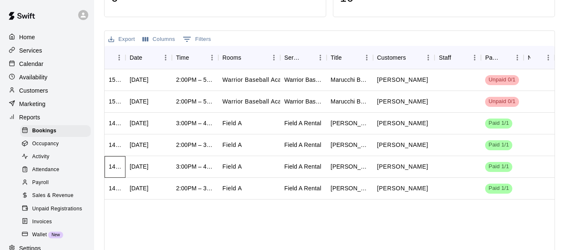
click at [107, 168] on div "1492472" at bounding box center [115, 167] width 21 height 22
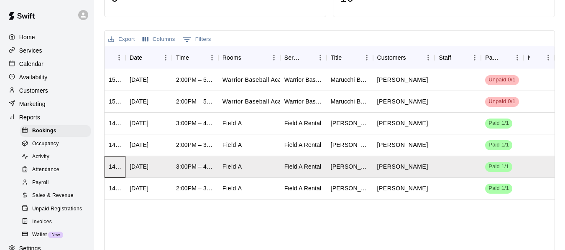
click at [110, 167] on div "1492472" at bounding box center [115, 167] width 13 height 8
click at [117, 185] on div "1492471" at bounding box center [115, 188] width 13 height 8
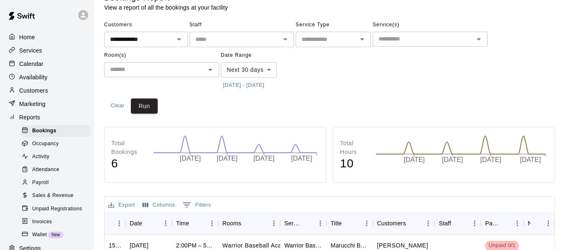
scroll to position [17, 0]
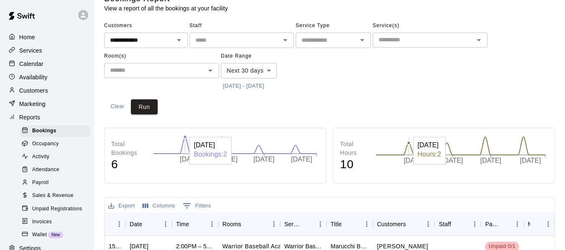
click at [186, 138] on circle at bounding box center [185, 136] width 3 height 3
click at [411, 41] on input "text" at bounding box center [423, 40] width 96 height 10
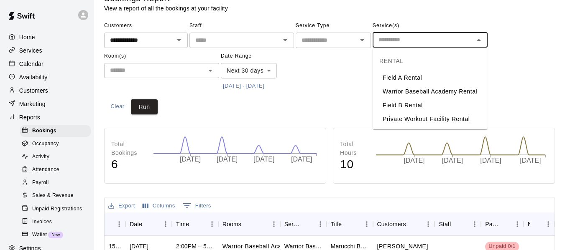
click at [265, 47] on div "​" at bounding box center [241, 40] width 105 height 15
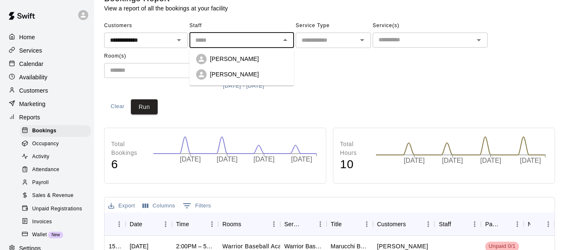
click at [265, 47] on div "​" at bounding box center [241, 40] width 105 height 15
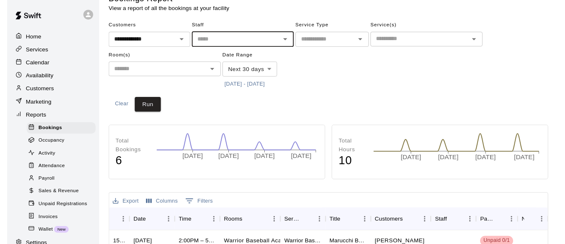
scroll to position [0, 0]
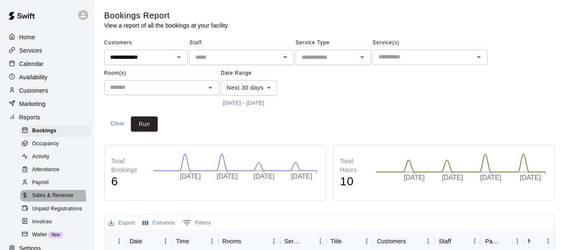
click at [40, 200] on span "Sales & Revenue" at bounding box center [52, 196] width 41 height 8
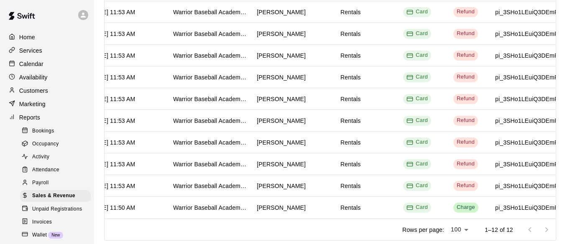
scroll to position [36, 0]
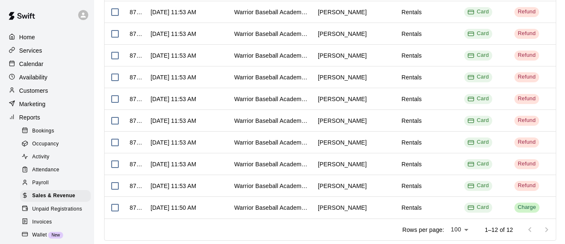
click at [549, 231] on div at bounding box center [537, 230] width 33 height 17
click at [225, 203] on div "[DATE] 11:50 AM" at bounding box center [188, 208] width 84 height 22
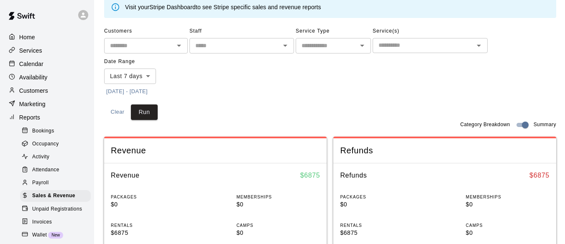
scroll to position [37, 0]
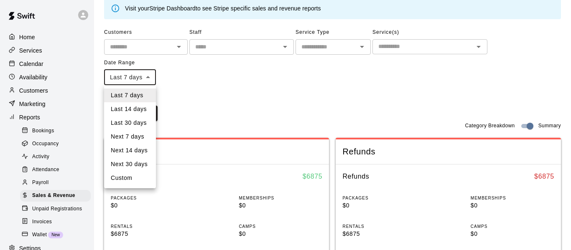
click at [131, 111] on li "Last 14 days" at bounding box center [130, 109] width 52 height 14
type input "******"
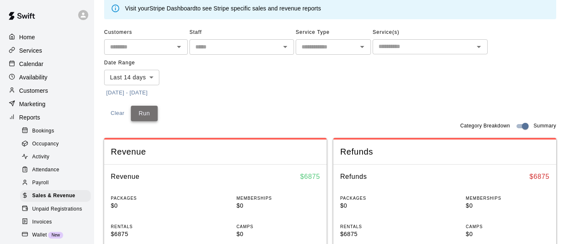
click at [151, 111] on button "Run" at bounding box center [144, 113] width 27 height 15
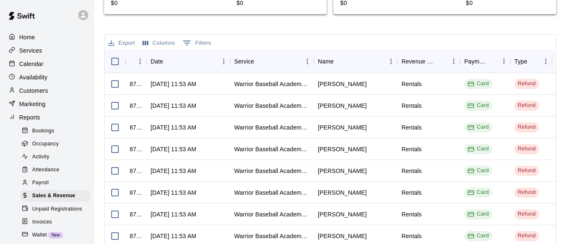
scroll to position [411, 0]
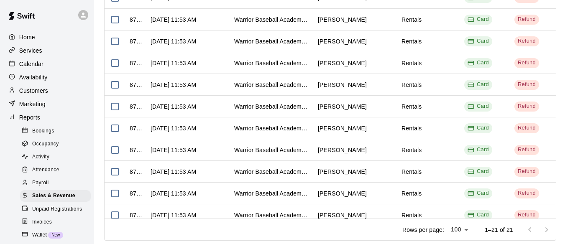
click at [551, 232] on div at bounding box center [537, 230] width 33 height 17
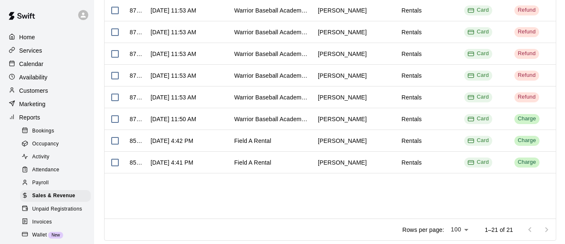
scroll to position [0, 0]
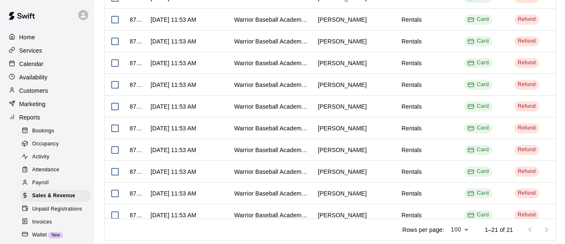
click at [56, 214] on span "Unpaid Registrations" at bounding box center [57, 209] width 50 height 8
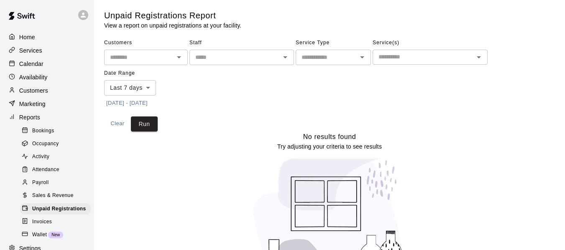
click at [46, 228] on div "Invoices" at bounding box center [55, 223] width 71 height 12
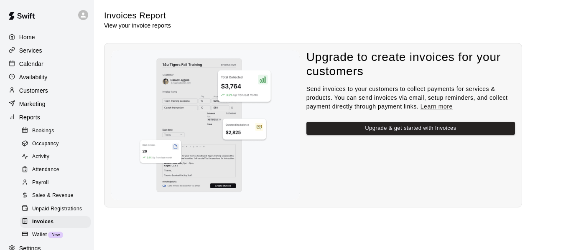
click at [41, 148] on span "Occupancy" at bounding box center [45, 144] width 27 height 8
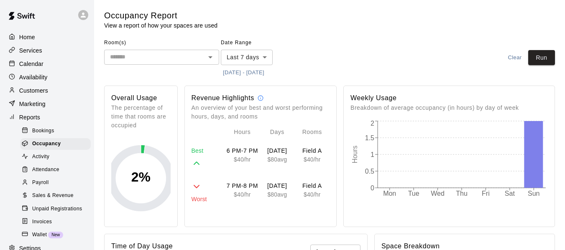
click at [253, 163] on p "$ 40 /hr" at bounding box center [242, 160] width 35 height 8
click at [500, 48] on div "Room(s) ​ Date Range Last 7 days **** ​ [DATE] - [DATE] Clear Run" at bounding box center [329, 57] width 451 height 43
